Goal: Find specific page/section: Find specific page/section

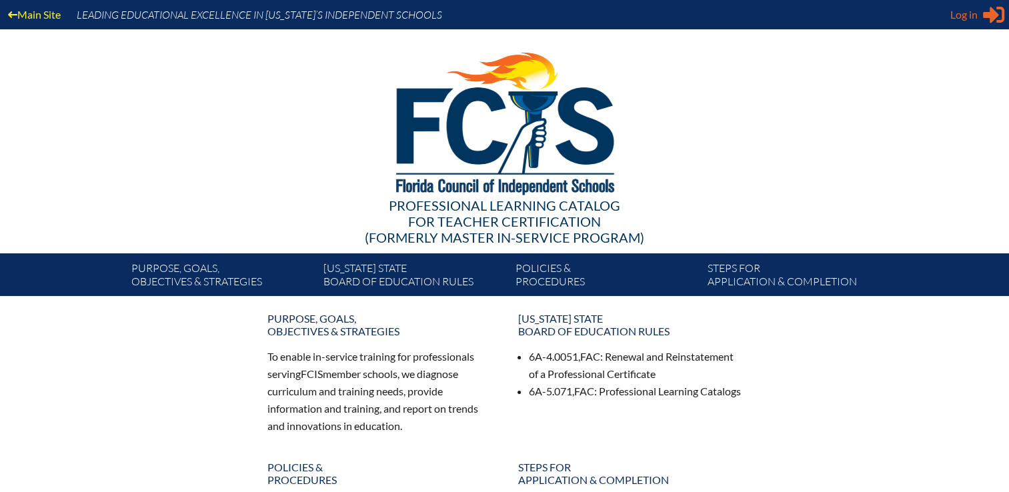
type input "kdanger@fcis.org"
click at [969, 21] on span "Log in" at bounding box center [964, 15] width 27 height 16
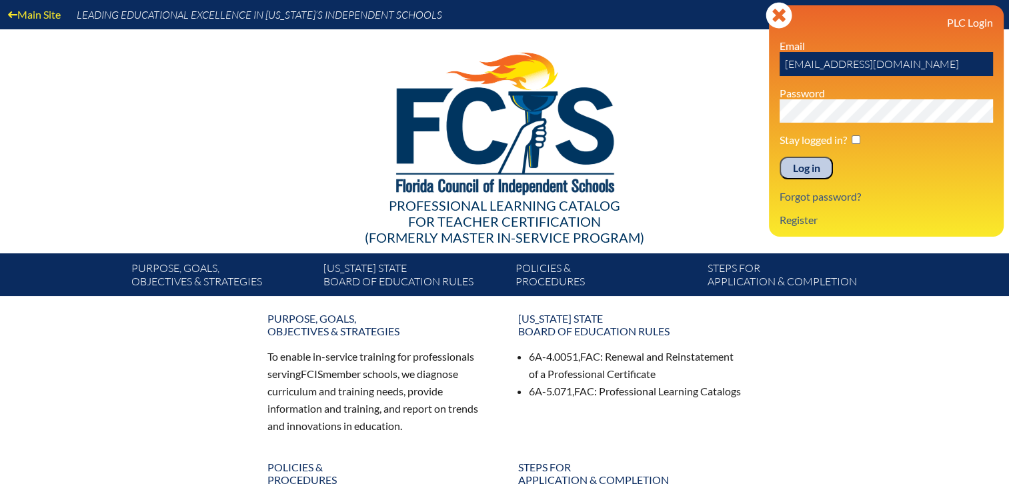
click at [812, 166] on input "Log in" at bounding box center [806, 168] width 53 height 23
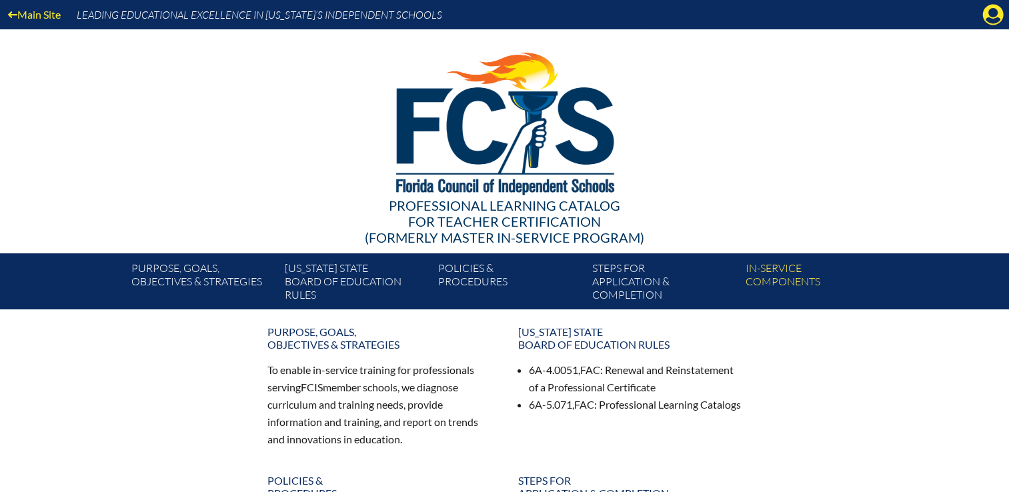
click at [985, 14] on icon at bounding box center [993, 15] width 21 height 21
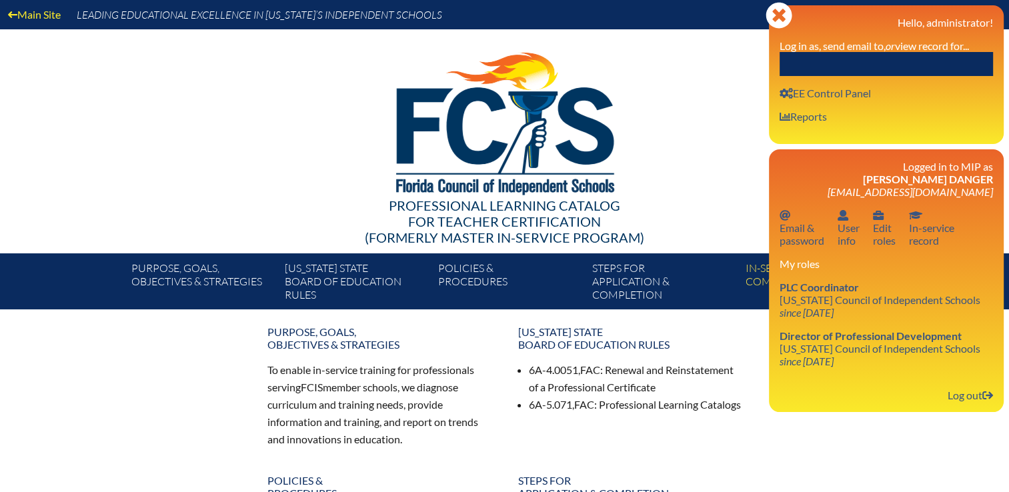
click at [947, 59] on input "text" at bounding box center [886, 64] width 213 height 24
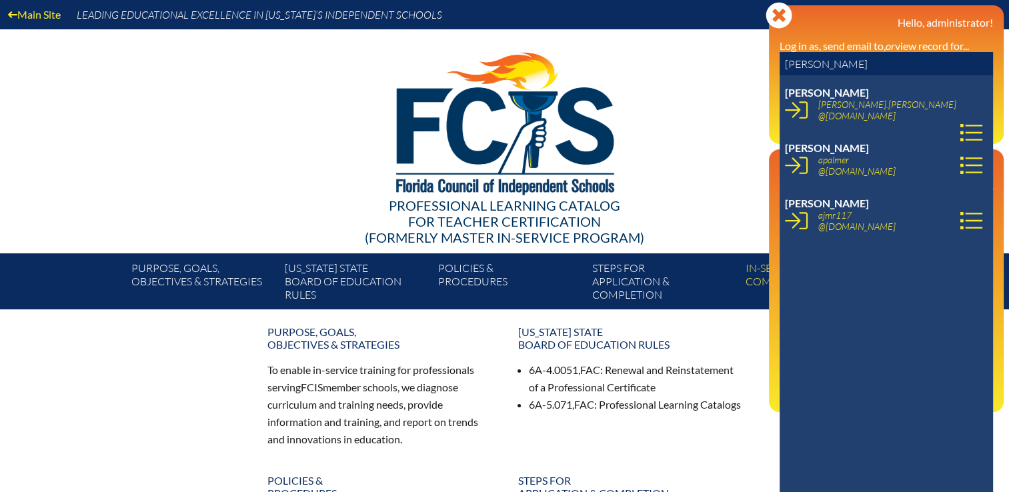
drag, startPoint x: 838, startPoint y: 65, endPoint x: 739, endPoint y: 63, distance: 99.4
click at [739, 63] on div "Main Site Leading Educational Excellence in Florida’s Independent Schools Profe…" at bounding box center [504, 155] width 1009 height 310
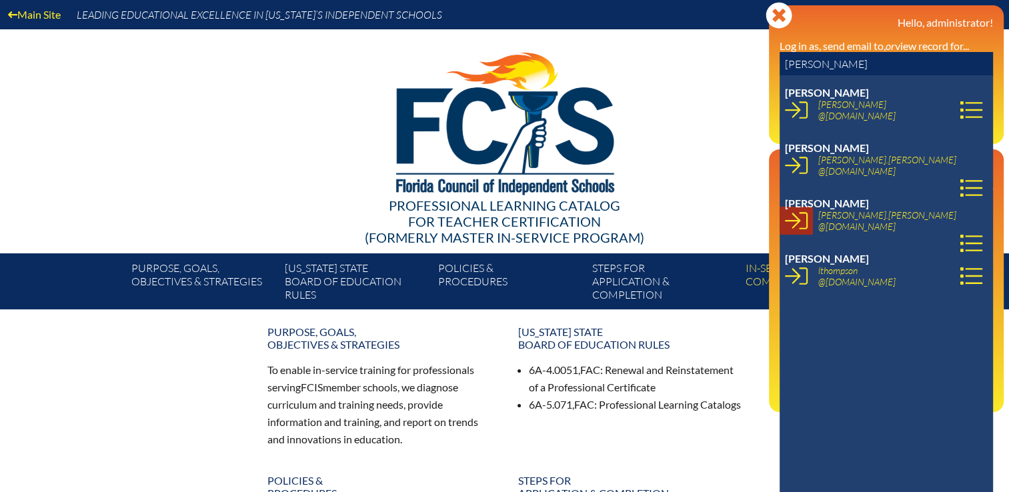
type input "phyllis"
click at [793, 219] on icon at bounding box center [796, 220] width 23 height 23
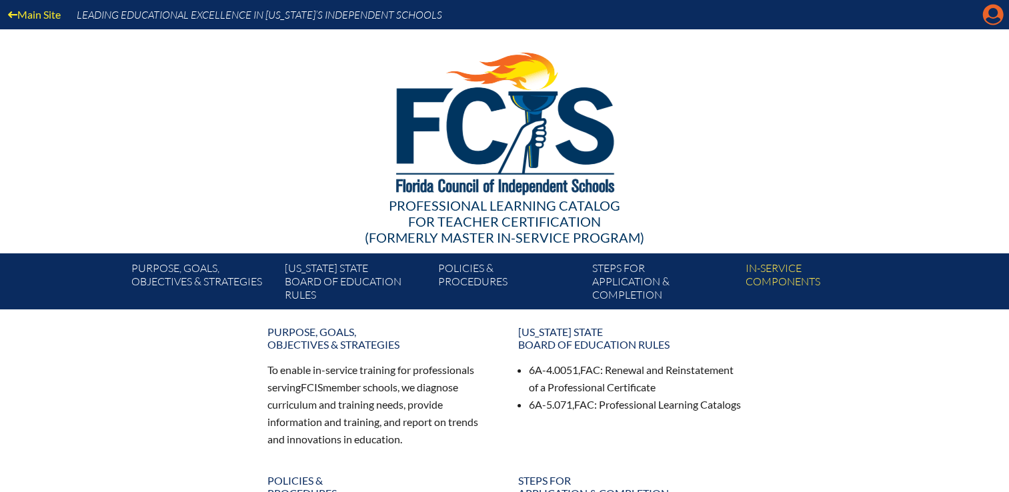
click at [995, 12] on icon "Manage account" at bounding box center [993, 14] width 21 height 21
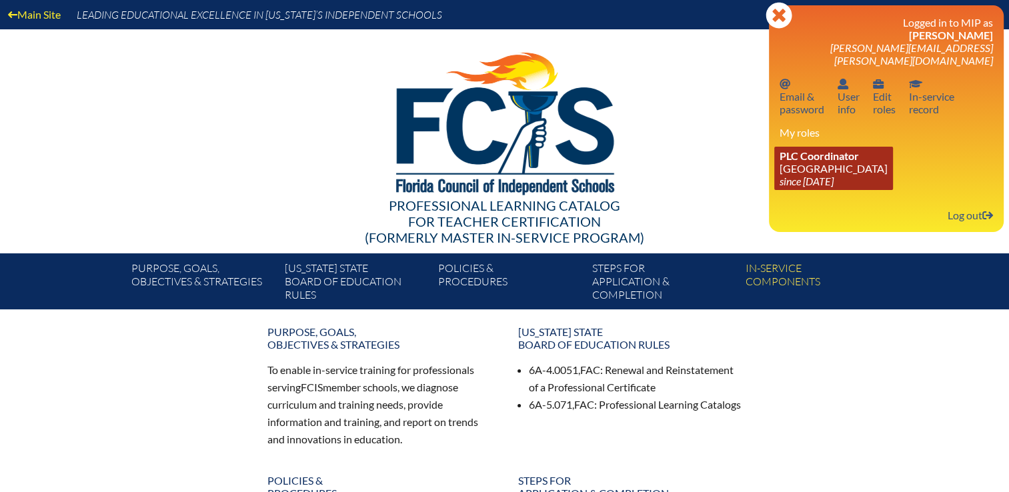
click at [819, 175] on icon "since [DATE]" at bounding box center [807, 181] width 54 height 13
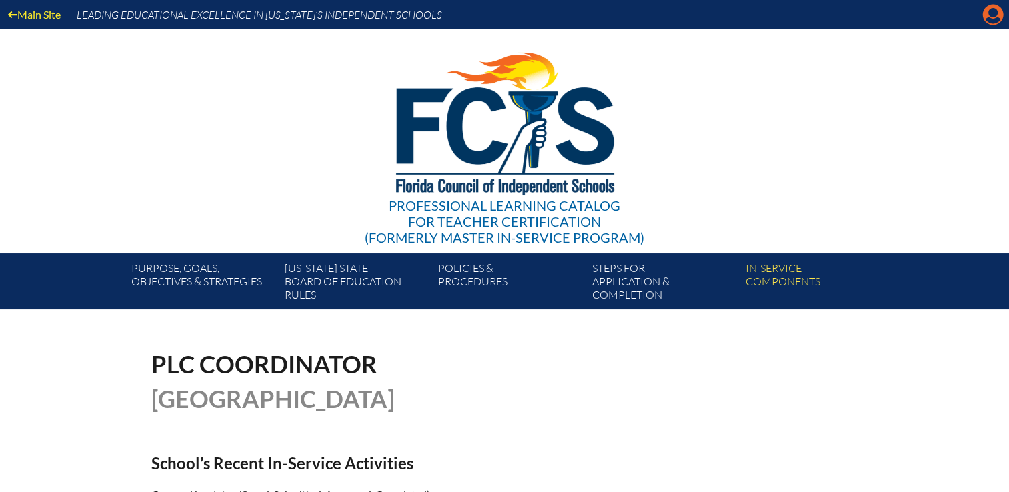
click at [995, 17] on icon at bounding box center [993, 15] width 21 height 21
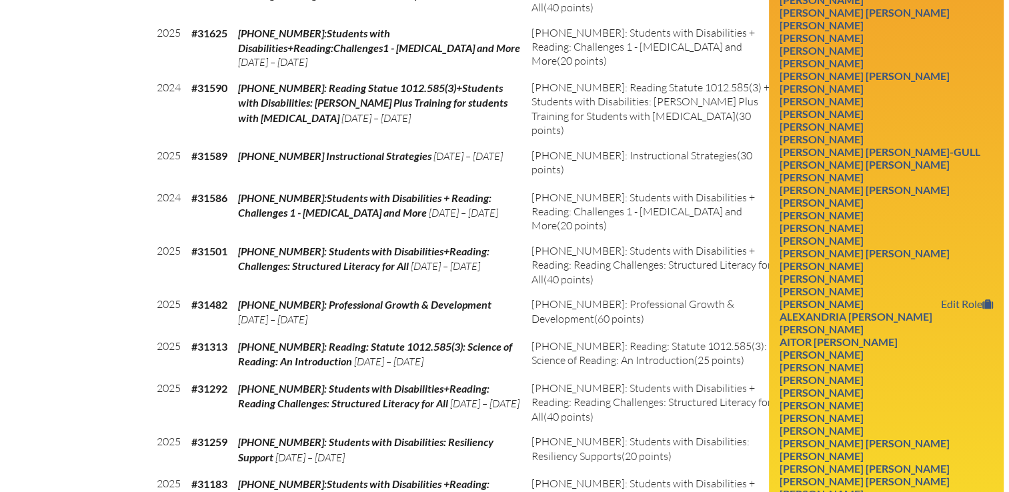
scroll to position [934, 0]
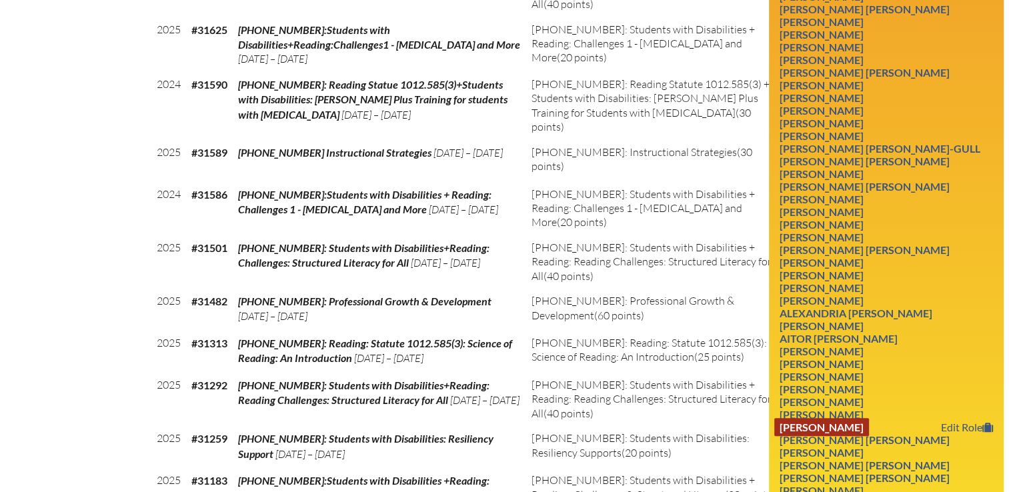
click at [869, 418] on link "Jennifer L. Schlesman" at bounding box center [821, 427] width 95 height 18
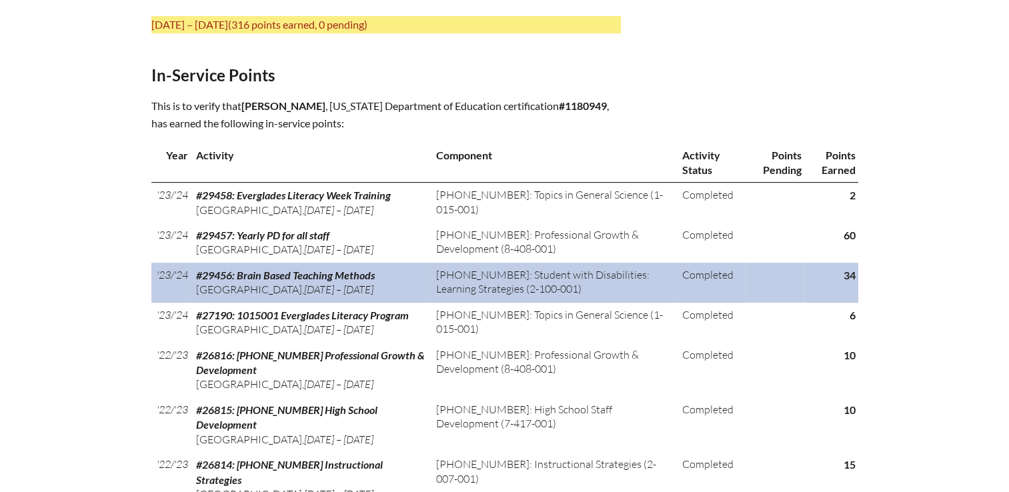
scroll to position [467, 0]
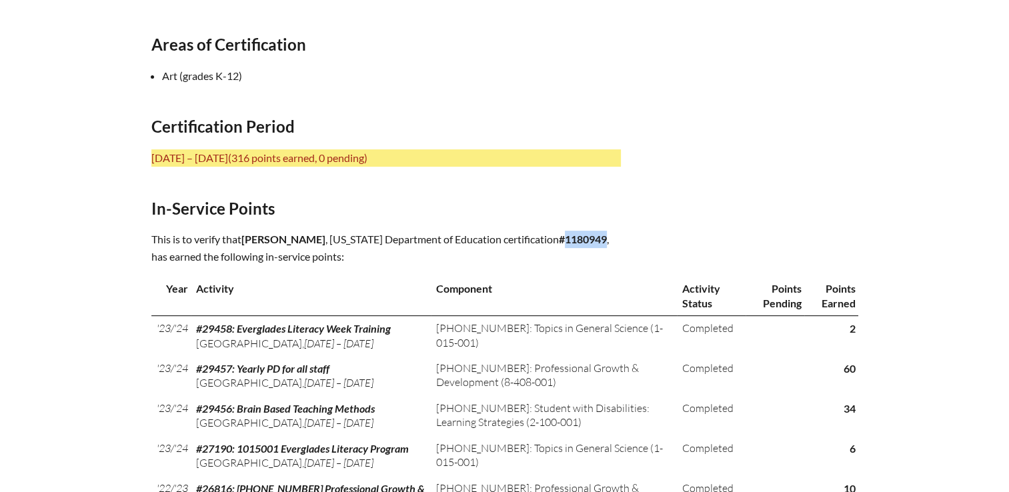
drag, startPoint x: 414, startPoint y: 255, endPoint x: 373, endPoint y: 255, distance: 40.7
click at [559, 245] on b "#1180949" at bounding box center [583, 239] width 48 height 13
copy b "1180949"
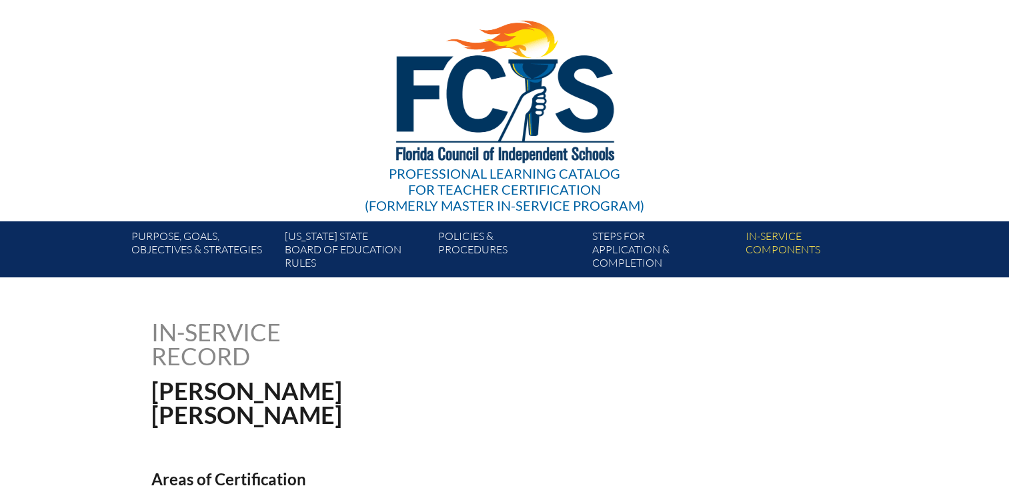
scroll to position [0, 0]
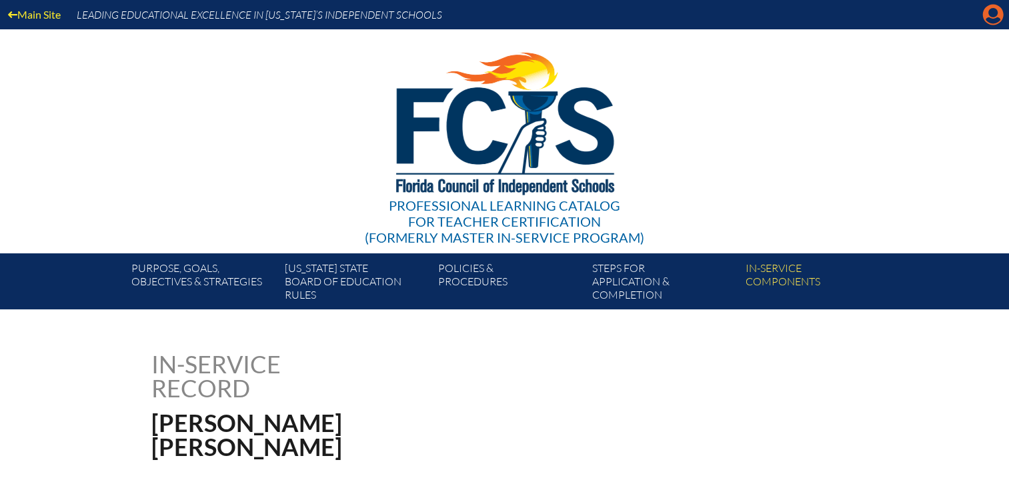
click at [985, 19] on icon at bounding box center [993, 15] width 21 height 21
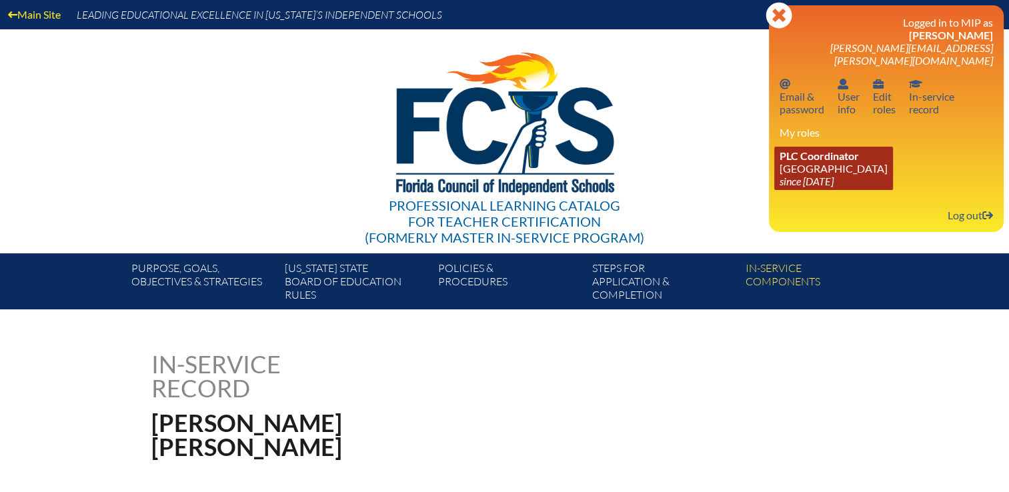
click at [822, 175] on icon "since [DATE]" at bounding box center [807, 181] width 54 height 13
click at [850, 158] on link "PLC Coordinator Saint Andrew’s School since 2008 Aug 1" at bounding box center [833, 168] width 119 height 43
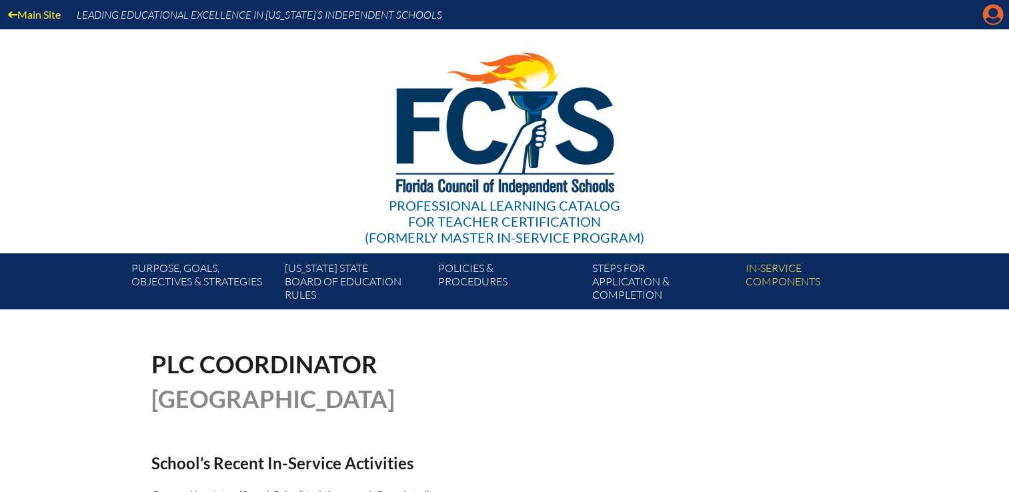
click at [987, 17] on icon "Manage account" at bounding box center [993, 14] width 21 height 21
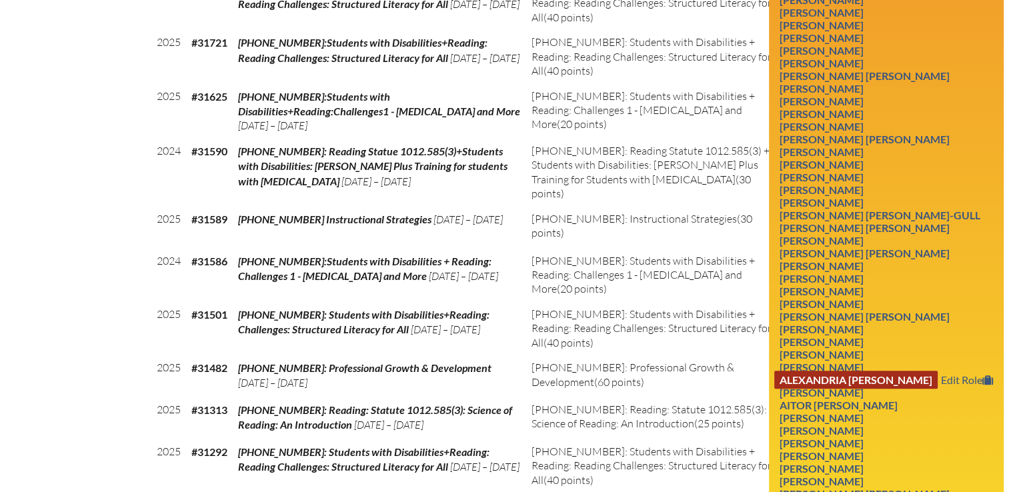
scroll to position [1067, 0]
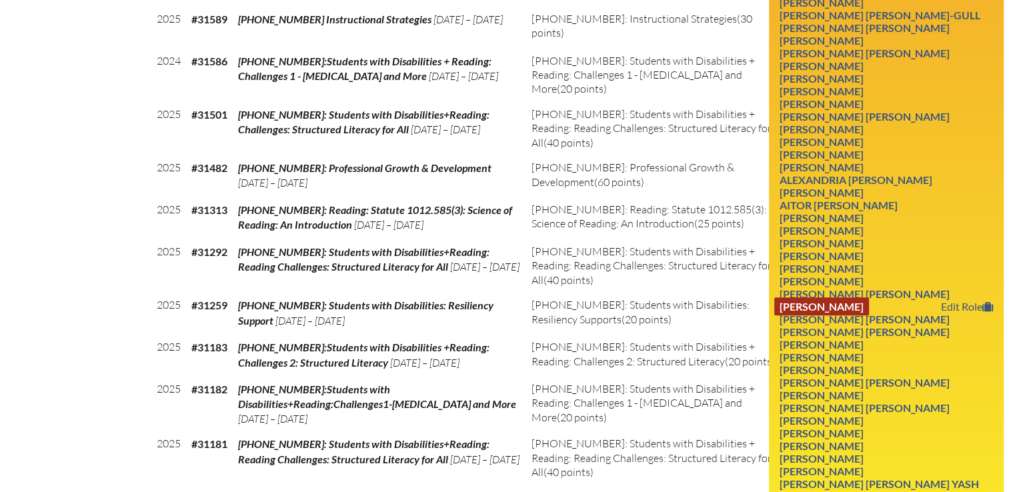
click at [863, 298] on link "[PERSON_NAME]" at bounding box center [821, 307] width 95 height 18
